Goal: Information Seeking & Learning: Learn about a topic

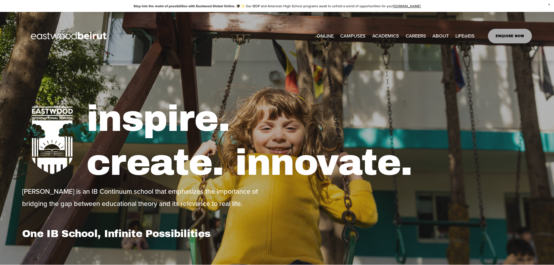
click at [0, 0] on span "IB-DP Program" at bounding box center [0, 0] width 0 height 0
type input "*****"
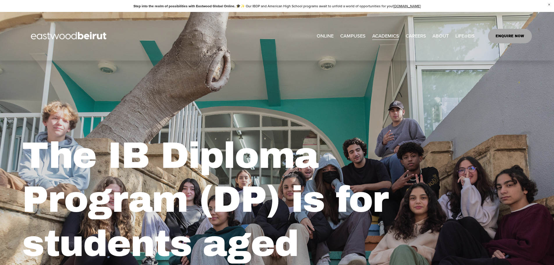
click at [0, 0] on span "IB-PYP Early Years" at bounding box center [0, 0] width 0 height 0
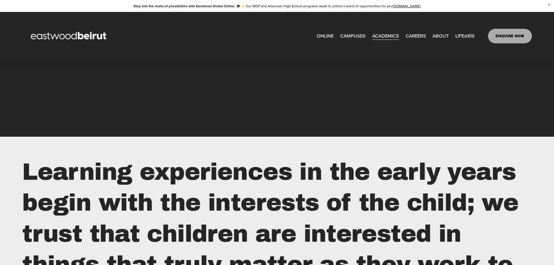
scroll to position [465, 0]
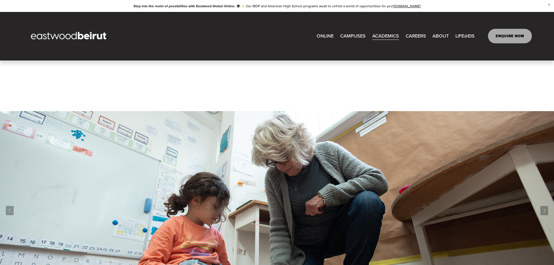
click at [0, 0] on span "Tuition & Financial Aid" at bounding box center [0, 0] width 0 height 0
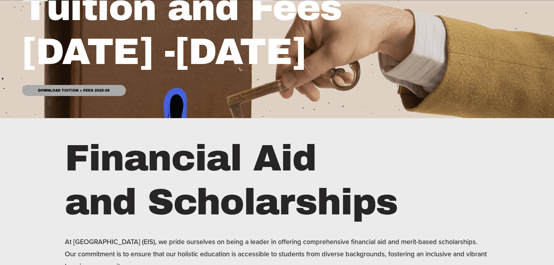
scroll to position [203, 0]
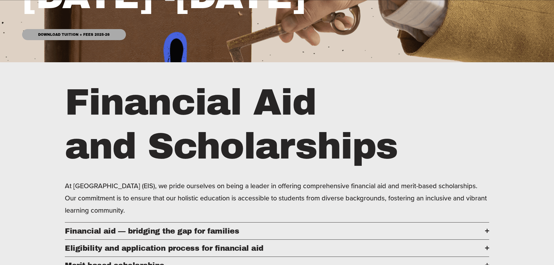
click at [62, 35] on link "Download Tuition + Fees 2025-26" at bounding box center [73, 34] width 103 height 11
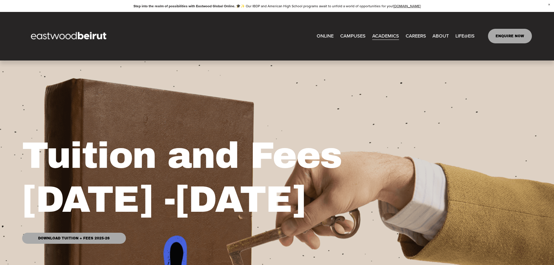
scroll to position [0, 0]
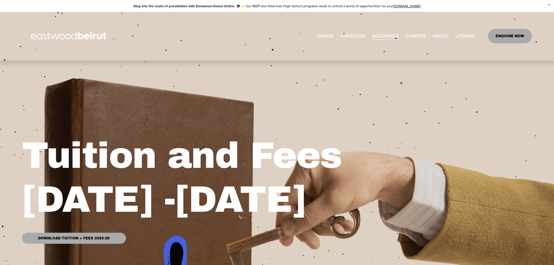
click at [0, 0] on span "Admissions" at bounding box center [0, 0] width 0 height 0
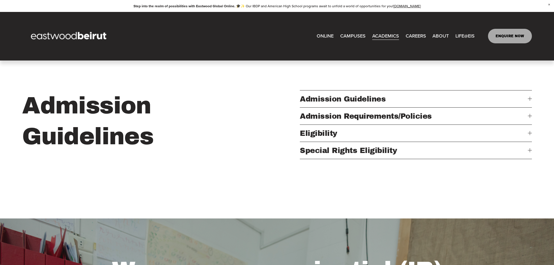
scroll to position [174, 0]
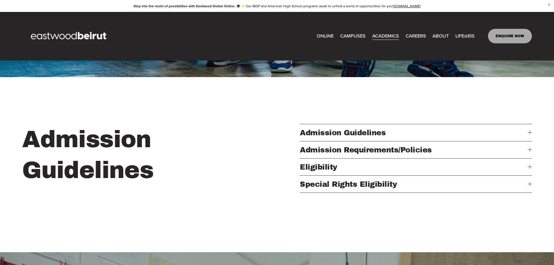
click at [509, 36] on link "ENQUIRE NOW" at bounding box center [510, 36] width 44 height 15
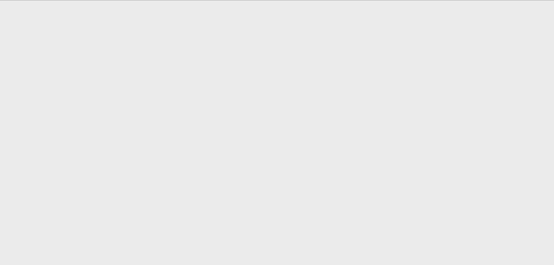
scroll to position [382, 0]
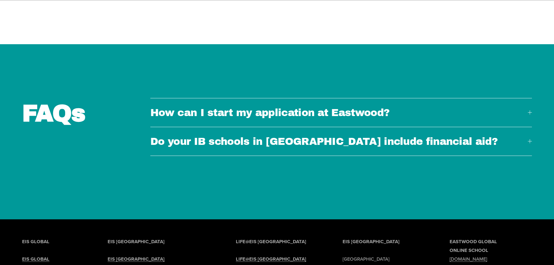
scroll to position [2227, 0]
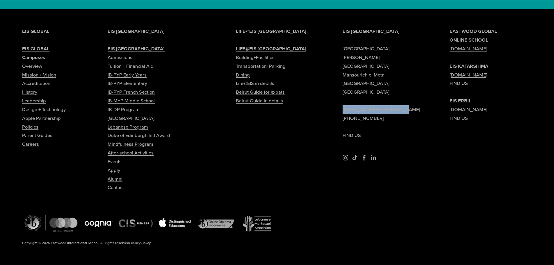
drag, startPoint x: 410, startPoint y: 74, endPoint x: 340, endPoint y: 74, distance: 69.8
click at [340, 74] on div "EIS [GEOGRAPHIC_DATA] [PERSON_NAME][GEOGRAPHIC_DATA] [EMAIL_ADDRESS][DOMAIN_NAM…" at bounding box center [277, 145] width 554 height 237
copy link "[EMAIL_ADDRESS][DOMAIN_NAME]"
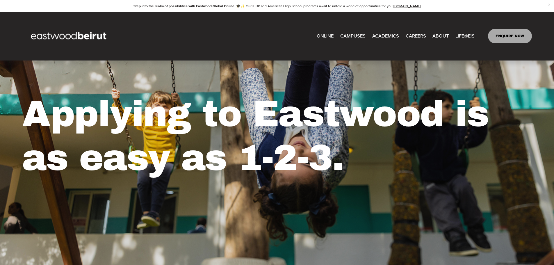
scroll to position [0, 0]
